Goal: Information Seeking & Learning: Check status

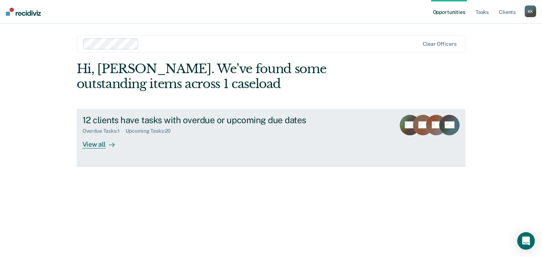
click at [192, 119] on div "12 clients have tasks with overdue or upcoming due dates" at bounding box center [210, 120] width 256 height 11
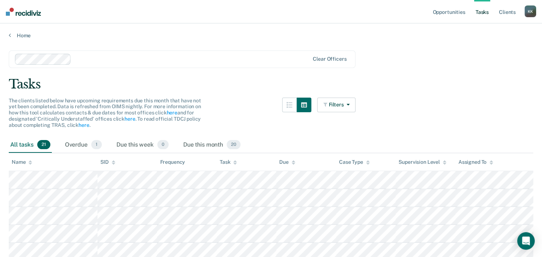
scroll to position [38, 0]
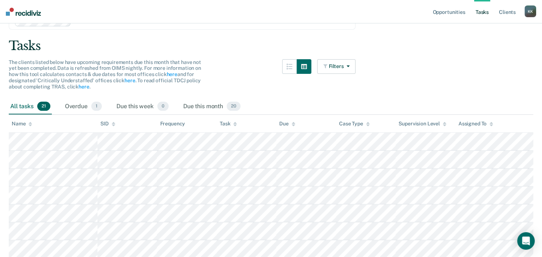
click at [226, 120] on div "Task" at bounding box center [228, 123] width 17 height 6
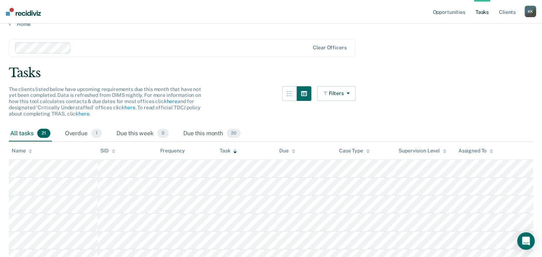
scroll to position [0, 0]
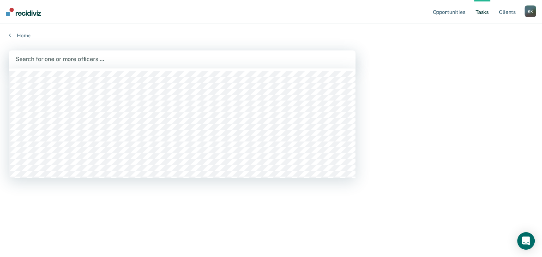
click at [42, 59] on div at bounding box center [182, 59] width 334 height 8
type input "trac"
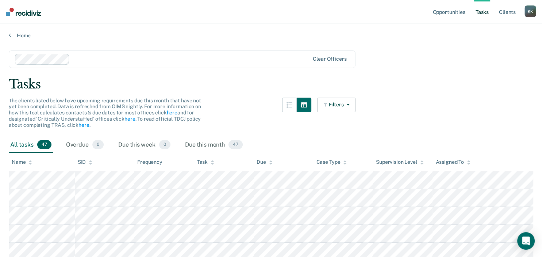
click at [202, 161] on div "Task" at bounding box center [205, 162] width 17 height 6
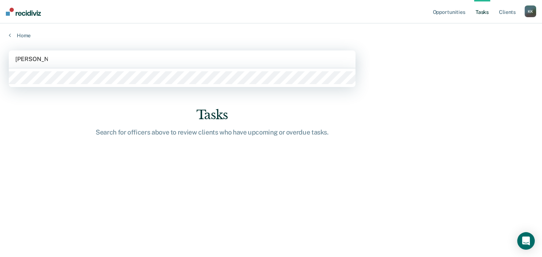
type input "[PERSON_NAME]"
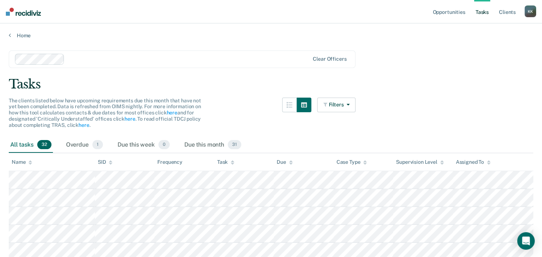
click at [223, 161] on div "Task" at bounding box center [225, 162] width 17 height 6
click at [447, 12] on link "Opportunities" at bounding box center [448, 11] width 35 height 23
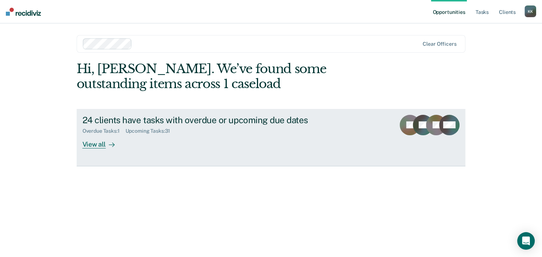
click at [211, 120] on div "24 clients have tasks with overdue or upcoming due dates" at bounding box center [210, 120] width 256 height 11
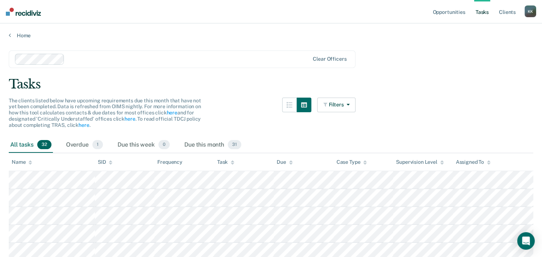
click at [218, 163] on div "Task" at bounding box center [225, 162] width 17 height 6
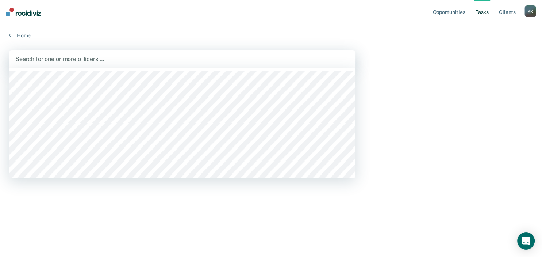
click at [57, 59] on div at bounding box center [182, 59] width 334 height 8
type input "Krist"
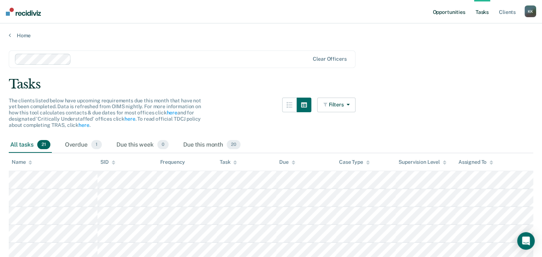
click at [450, 12] on link "Opportunities" at bounding box center [448, 11] width 35 height 23
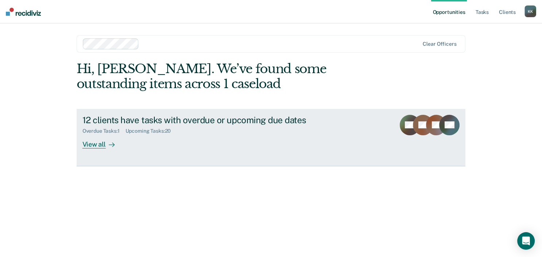
click at [240, 122] on div "12 clients have tasks with overdue or upcoming due dates" at bounding box center [210, 120] width 256 height 11
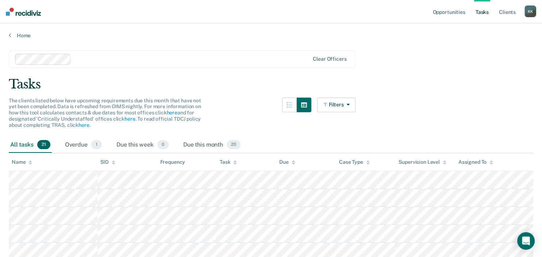
click at [225, 164] on div "Task" at bounding box center [228, 162] width 17 height 6
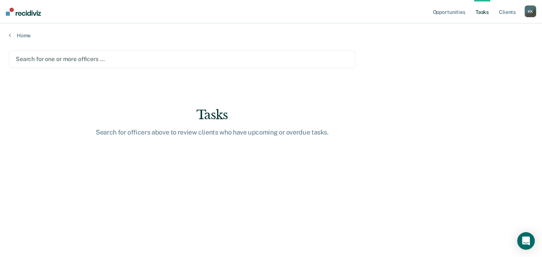
click at [84, 59] on div at bounding box center [182, 59] width 333 height 8
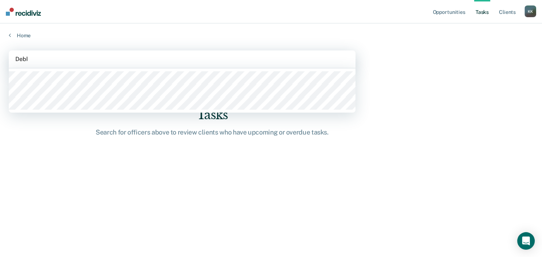
type input "[PERSON_NAME]"
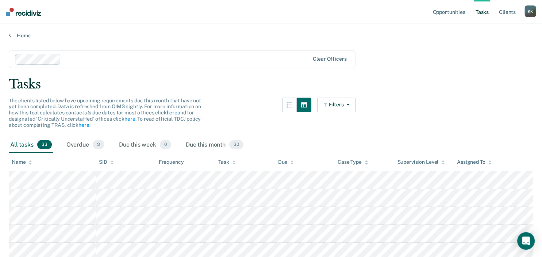
click at [221, 163] on div "Task" at bounding box center [226, 162] width 17 height 6
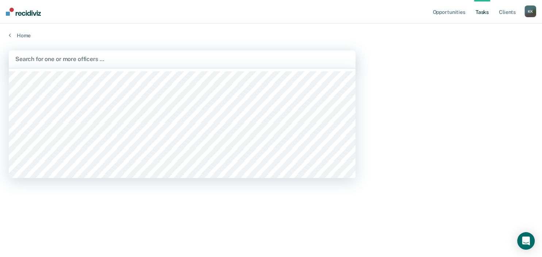
click at [60, 61] on div at bounding box center [182, 59] width 334 height 8
type input "Jenni"
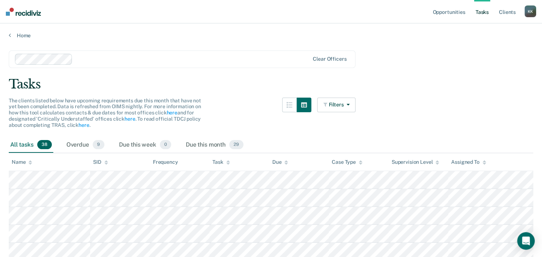
click at [217, 160] on div "Task" at bounding box center [220, 162] width 17 height 6
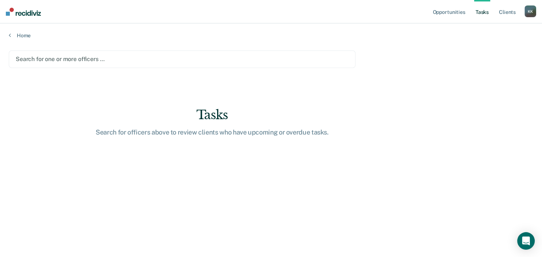
click at [62, 59] on div at bounding box center [182, 59] width 333 height 8
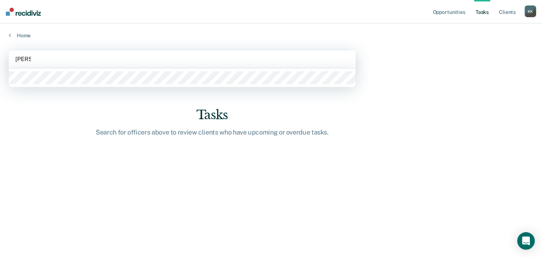
type input "[PERSON_NAME]"
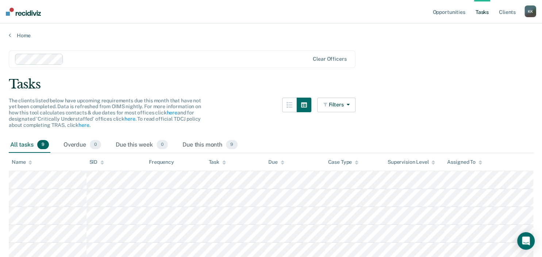
click at [212, 160] on div "Task" at bounding box center [217, 162] width 17 height 6
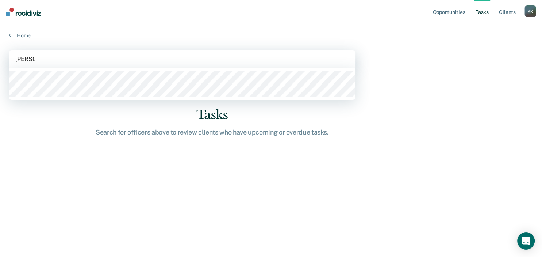
type input "[PERSON_NAME]"
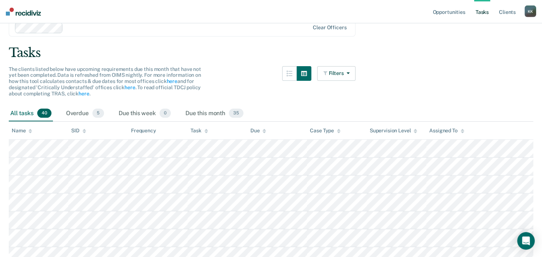
scroll to position [77, 0]
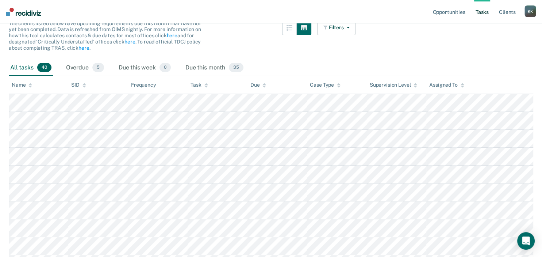
click at [199, 85] on div "Task" at bounding box center [199, 85] width 17 height 6
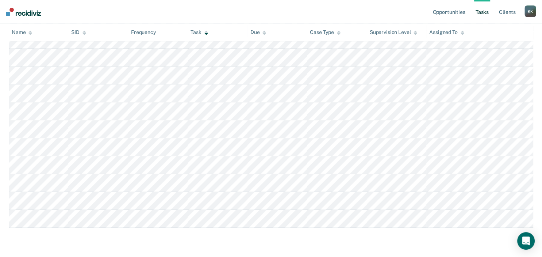
scroll to position [0, 0]
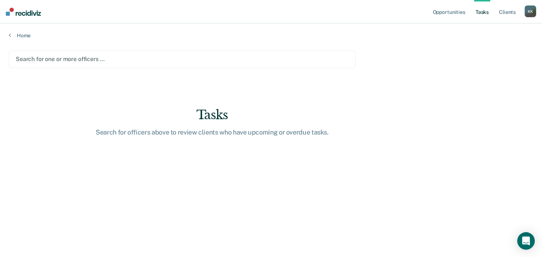
click at [53, 59] on div at bounding box center [182, 59] width 333 height 8
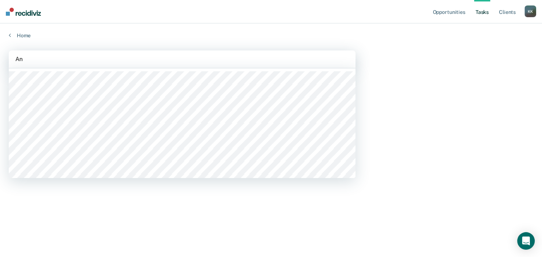
type input "A"
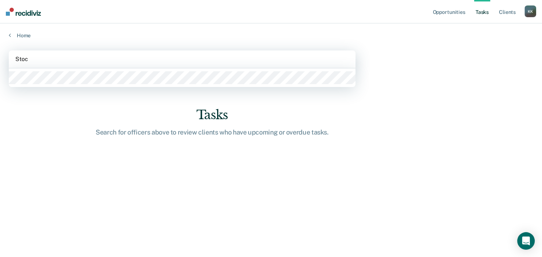
type input "Stock"
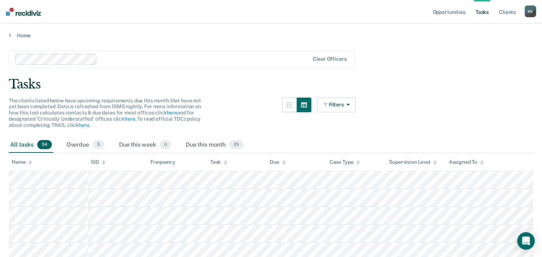
click at [219, 160] on div "Task" at bounding box center [218, 162] width 17 height 6
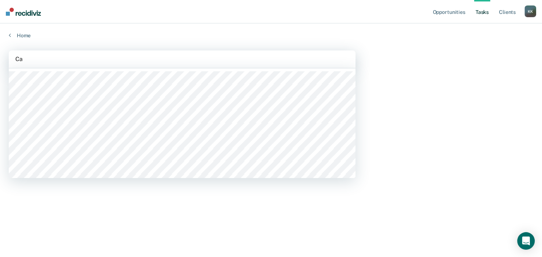
type input "Cal"
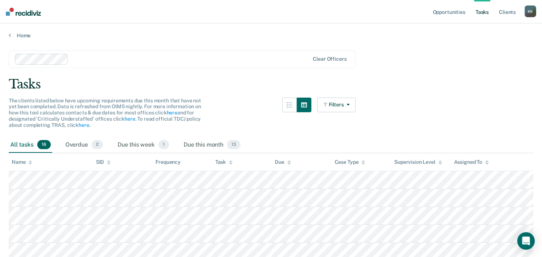
click at [220, 163] on div "Task" at bounding box center [223, 162] width 17 height 6
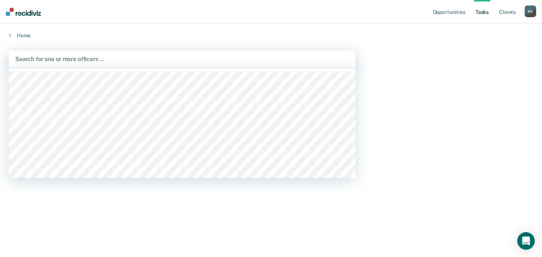
click at [58, 61] on div at bounding box center [182, 59] width 334 height 8
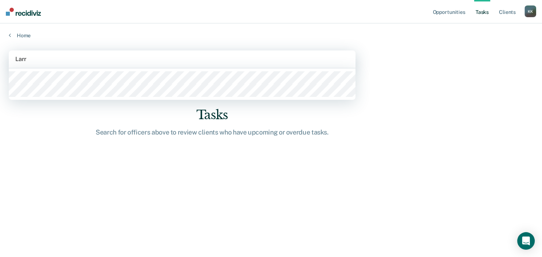
type input "[PERSON_NAME]"
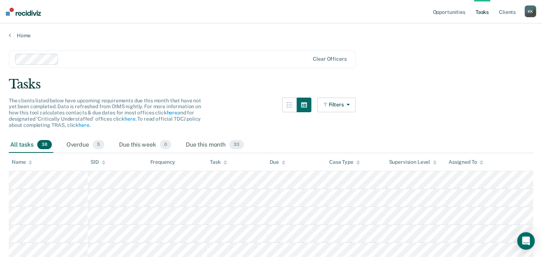
click at [216, 162] on div "Task" at bounding box center [218, 162] width 17 height 6
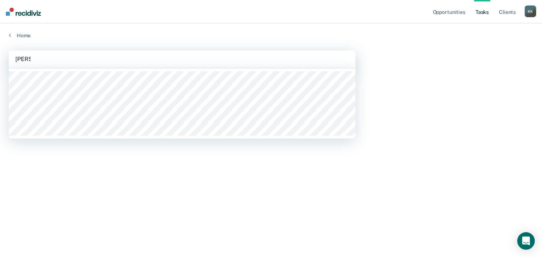
type input "[PERSON_NAME]"
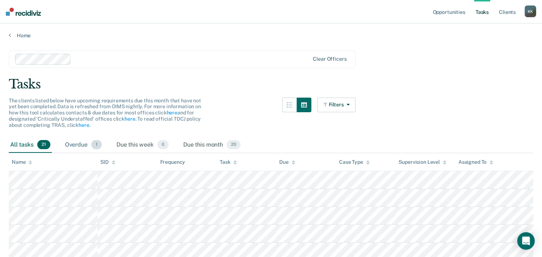
click at [81, 144] on div "Overdue 1" at bounding box center [84, 145] width 40 height 16
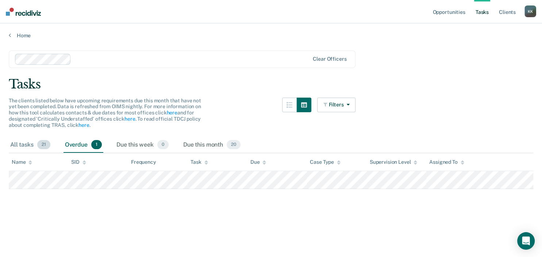
click at [21, 145] on div "All tasks 21" at bounding box center [30, 145] width 43 height 16
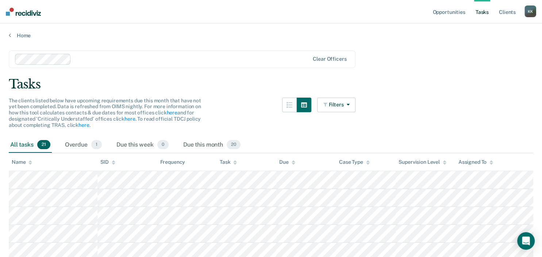
click at [223, 160] on div "Task" at bounding box center [228, 162] width 17 height 6
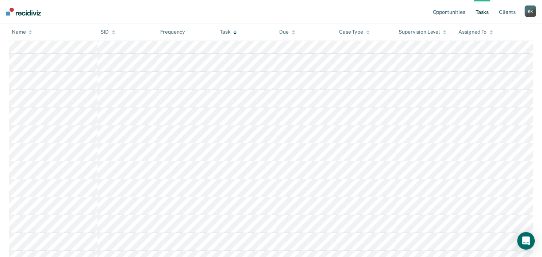
scroll to position [281, 0]
